Goal: Information Seeking & Learning: Learn about a topic

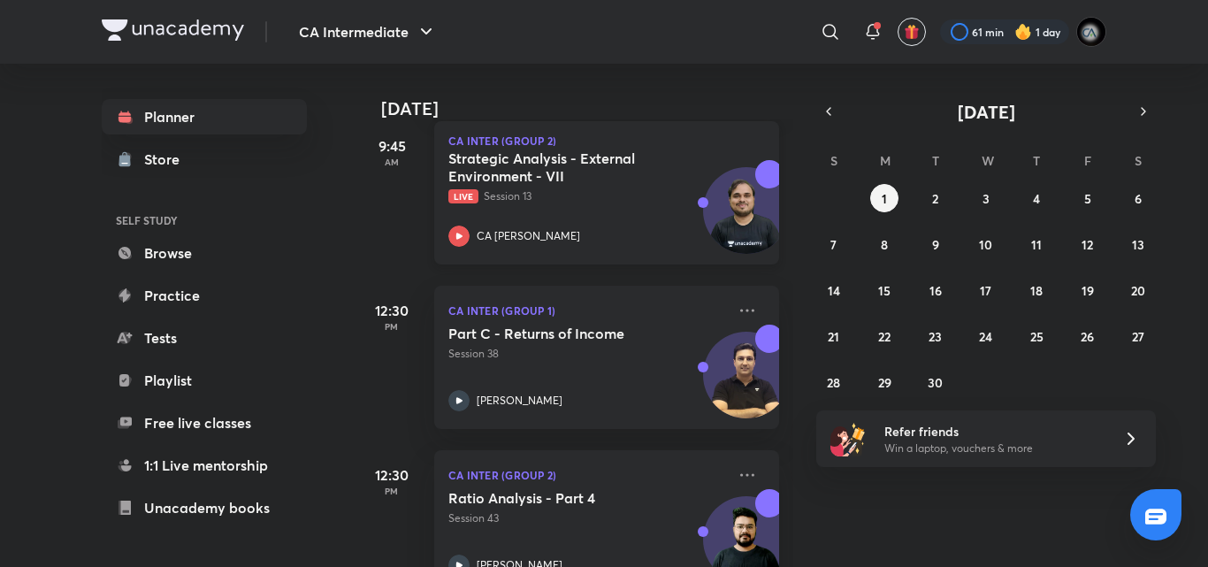
click at [600, 188] on p "Live Session 13" at bounding box center [587, 196] width 278 height 16
click at [820, 120] on button "button" at bounding box center [828, 111] width 25 height 25
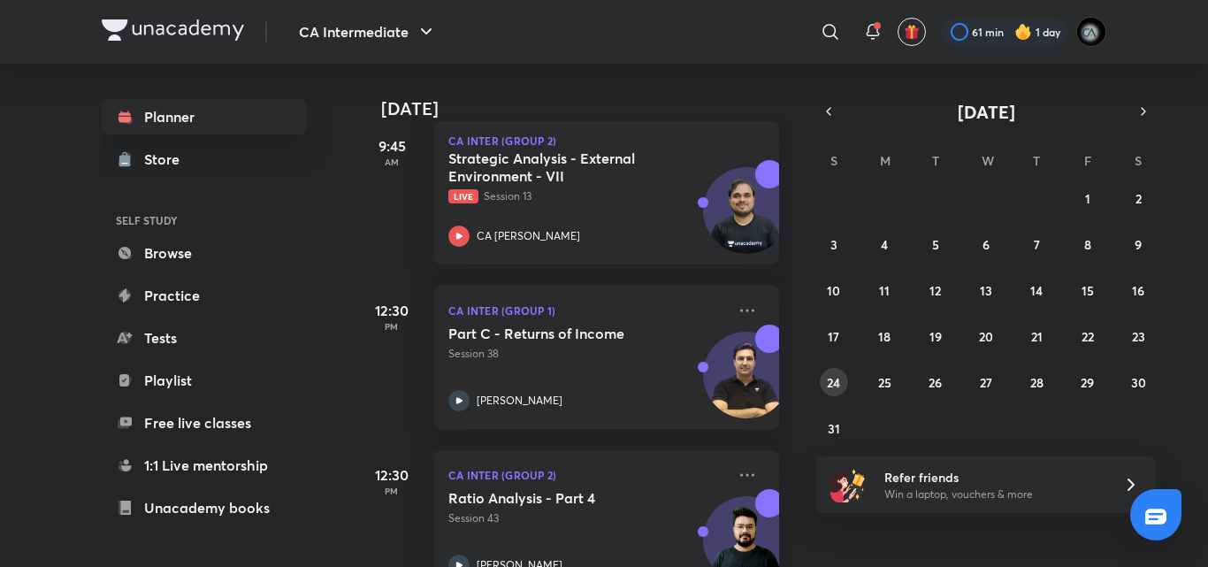
click at [829, 384] on abbr "24" at bounding box center [833, 382] width 13 height 17
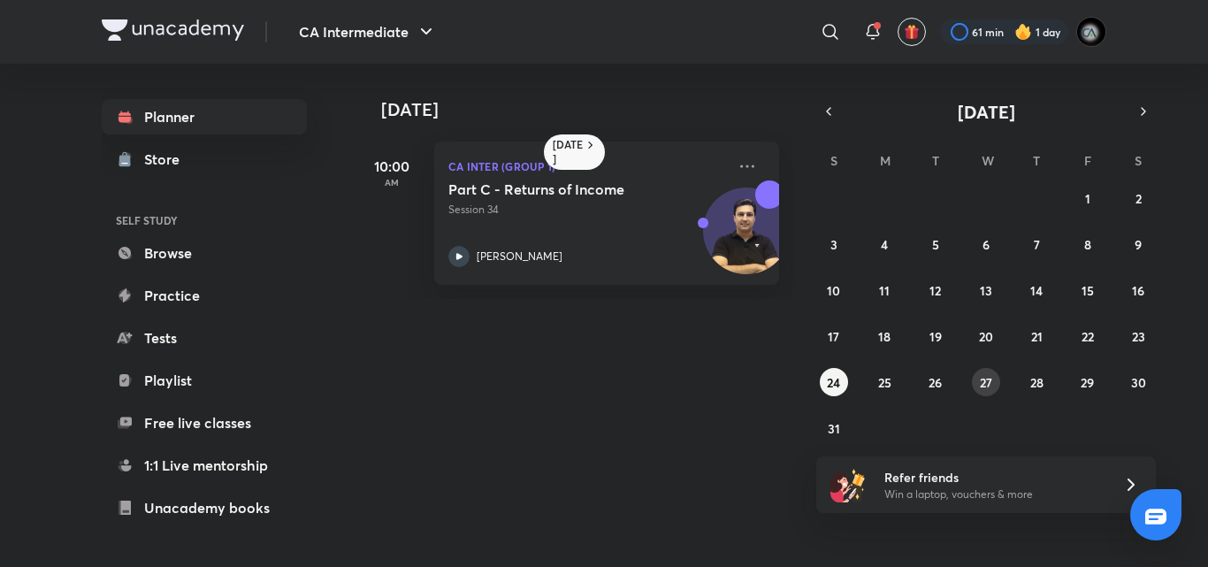
click at [987, 380] on abbr "27" at bounding box center [986, 382] width 12 height 17
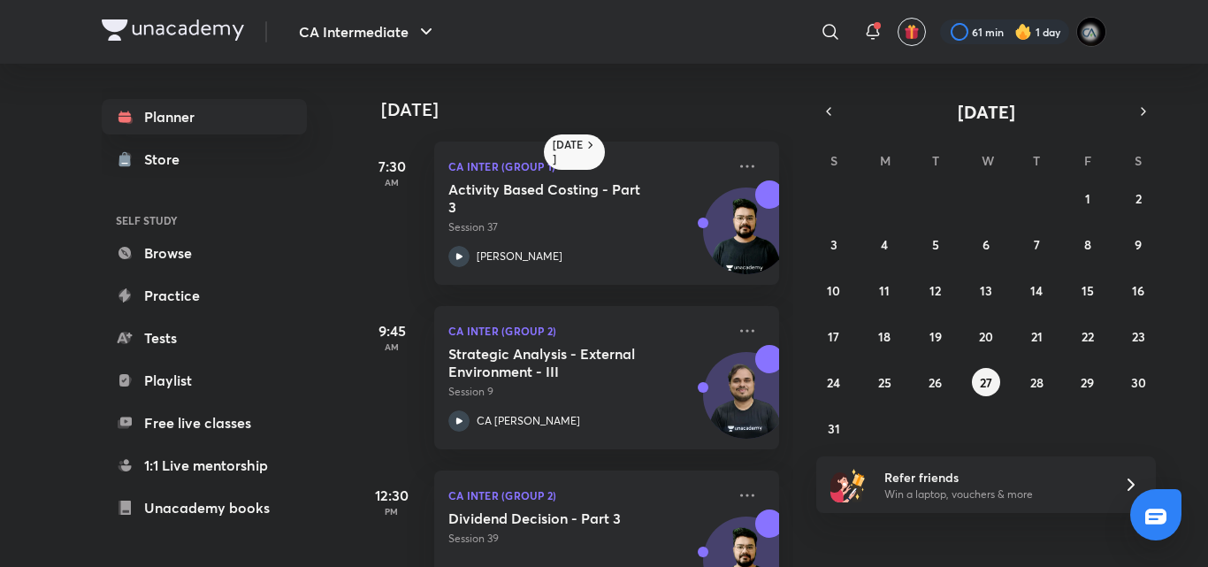
scroll to position [239, 0]
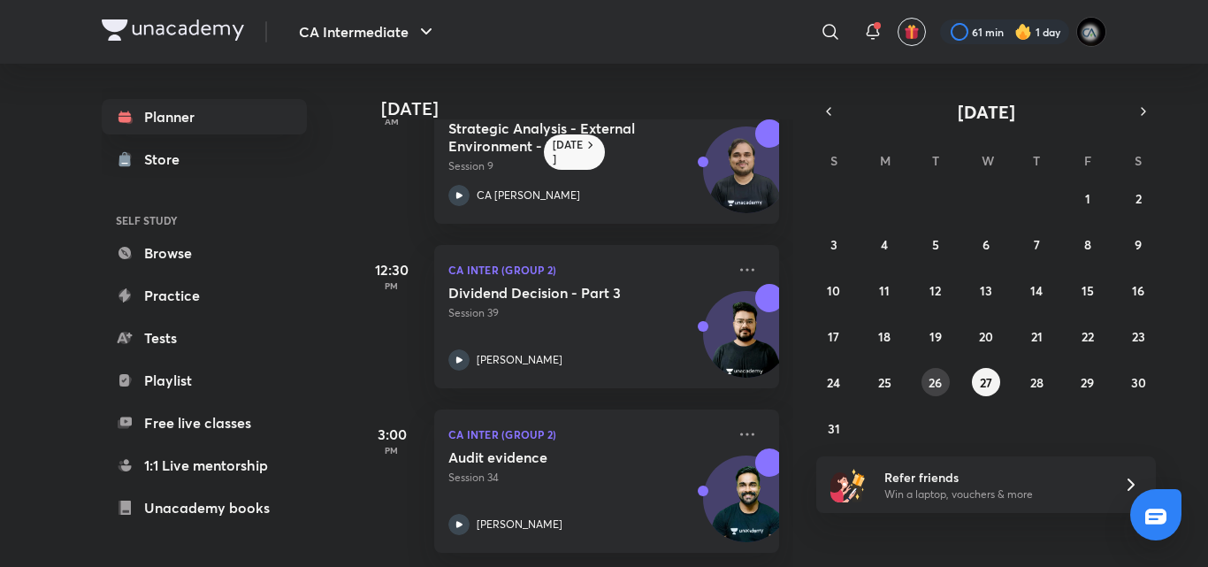
click at [930, 375] on abbr "26" at bounding box center [935, 382] width 13 height 17
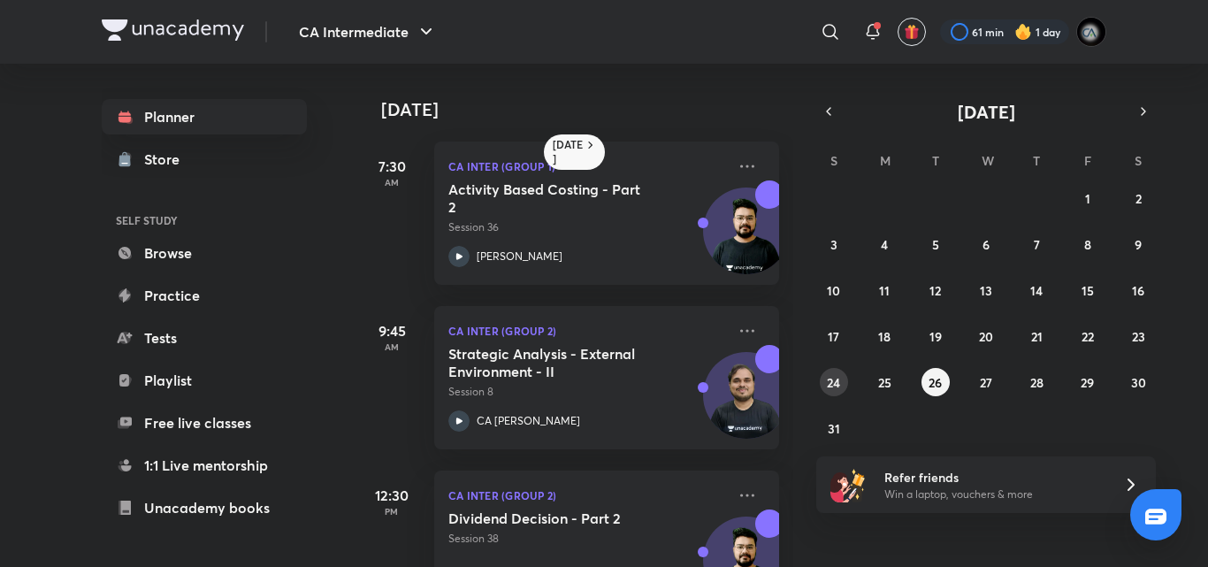
click at [826, 388] on button "24" at bounding box center [834, 382] width 28 height 28
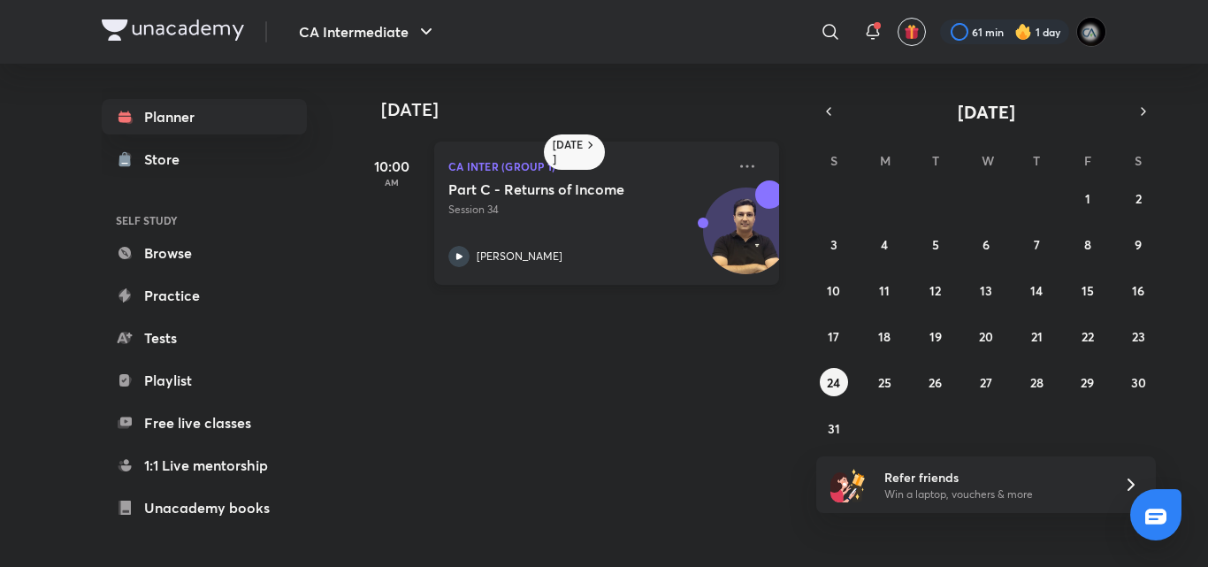
click at [643, 258] on div "[PERSON_NAME]" at bounding box center [587, 256] width 278 height 21
